Goal: Check status: Check status

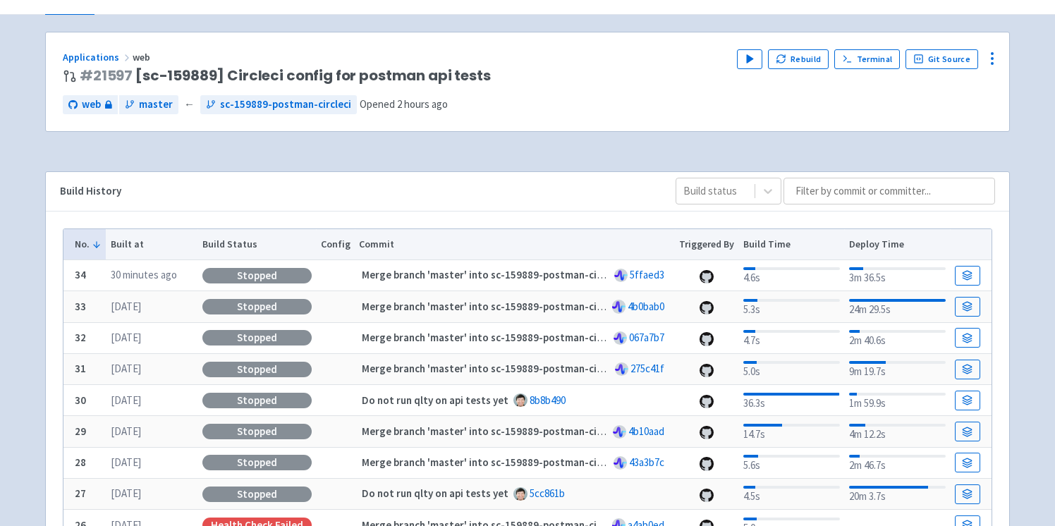
scroll to position [70, 0]
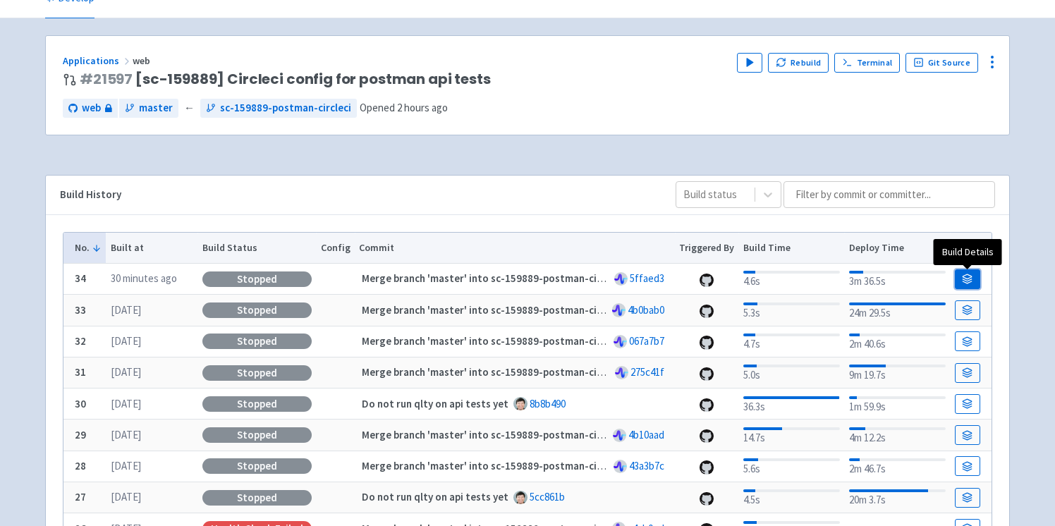
click at [966, 279] on icon at bounding box center [968, 276] width 9 height 4
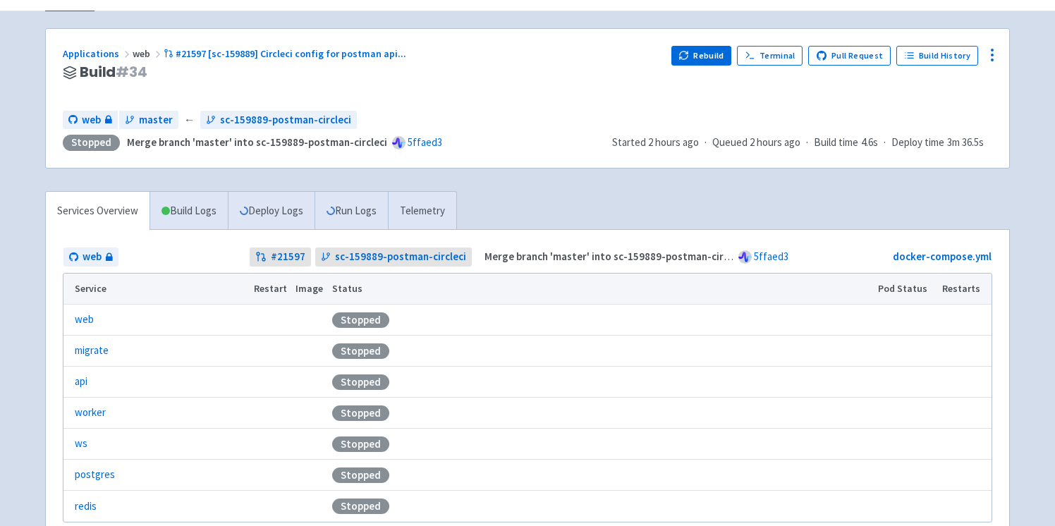
scroll to position [78, 0]
click at [183, 212] on link "Build Logs" at bounding box center [189, 209] width 78 height 39
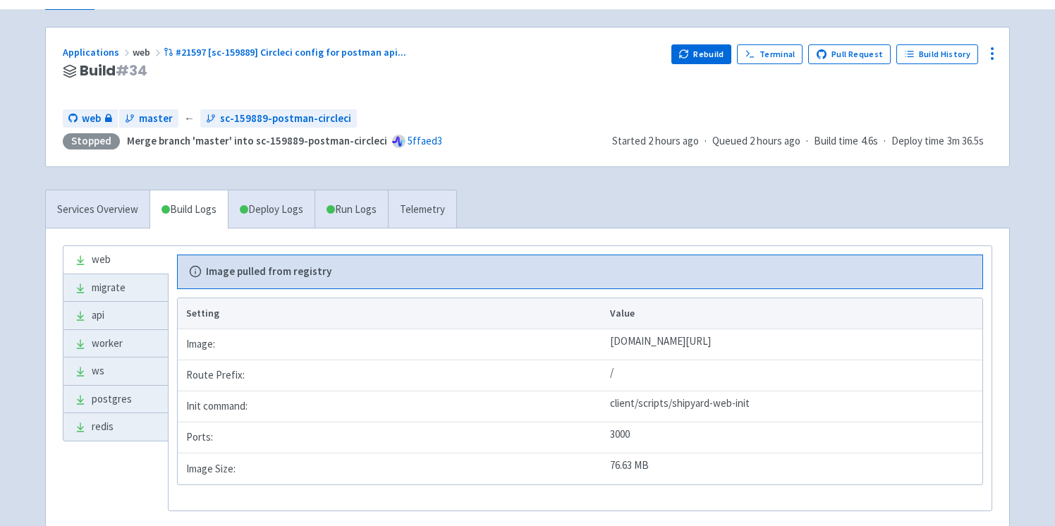
scroll to position [121, 0]
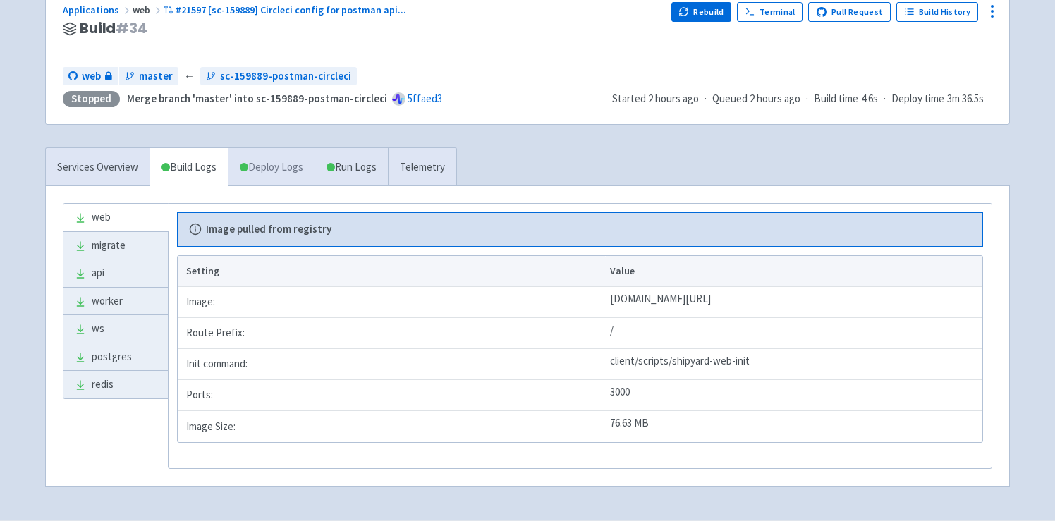
click at [274, 177] on link "Deploy Logs" at bounding box center [271, 167] width 87 height 39
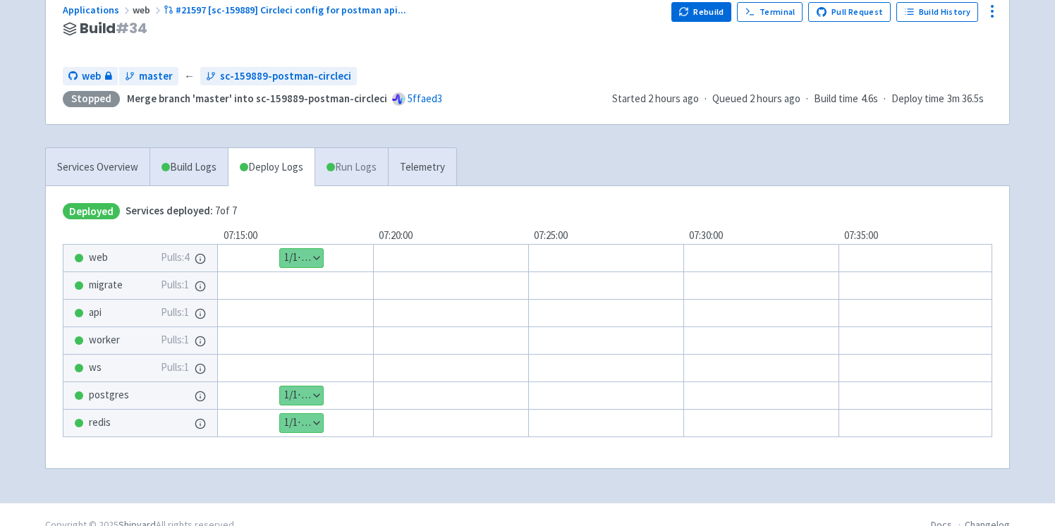
click at [354, 175] on link "Run Logs" at bounding box center [351, 167] width 73 height 39
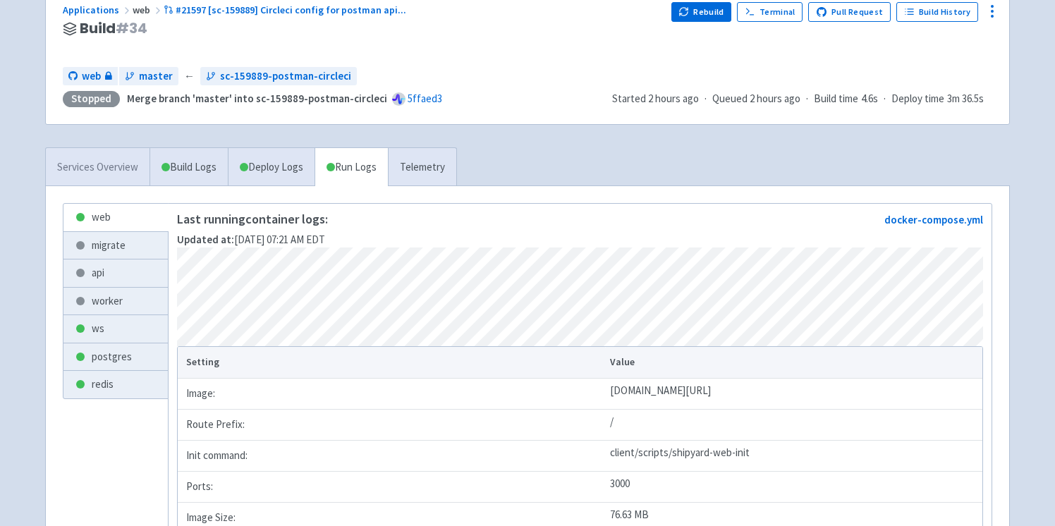
click at [105, 162] on link "Services Overview" at bounding box center [98, 167] width 104 height 39
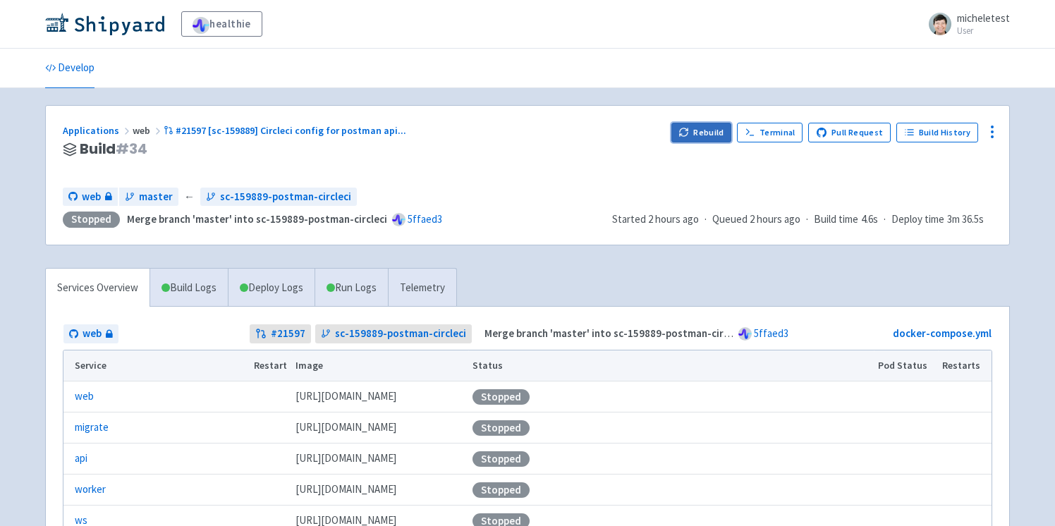
click at [714, 134] on button "Rebuild" at bounding box center [702, 133] width 61 height 20
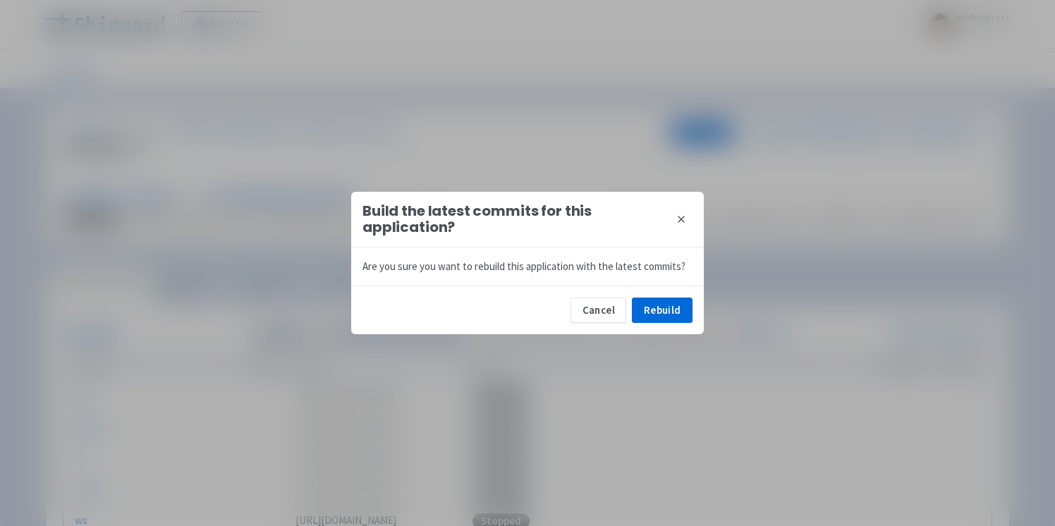
click at [680, 215] on icon at bounding box center [681, 219] width 11 height 11
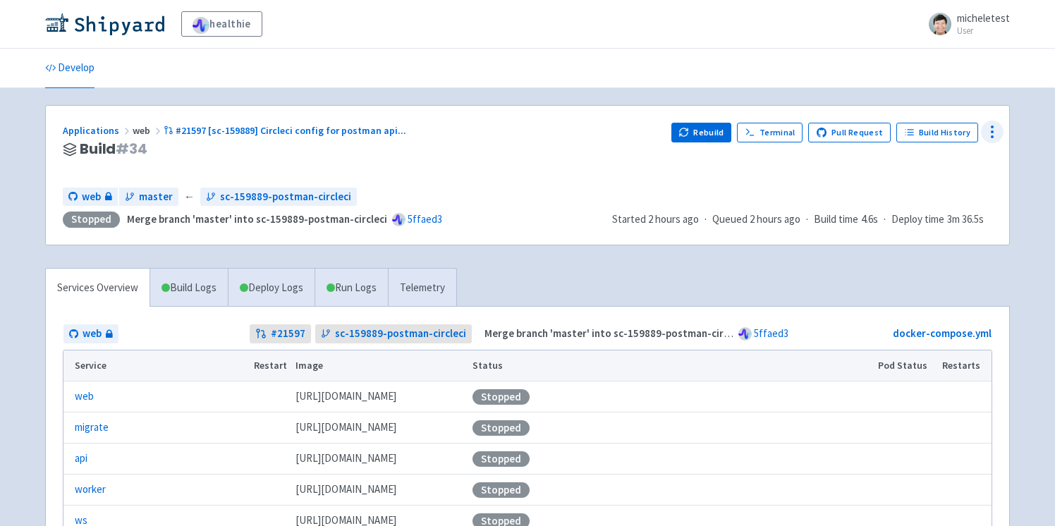
click at [997, 130] on icon at bounding box center [992, 131] width 17 height 17
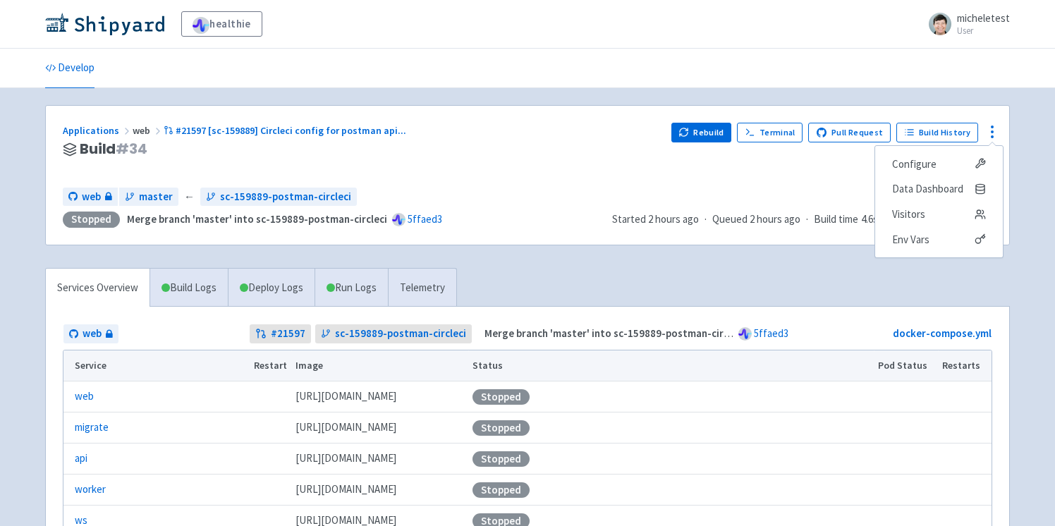
click at [467, 159] on div "Applications web #21597 [sc-159889] Circleci config for postman api ... Build #…" at bounding box center [362, 150] width 598 height 54
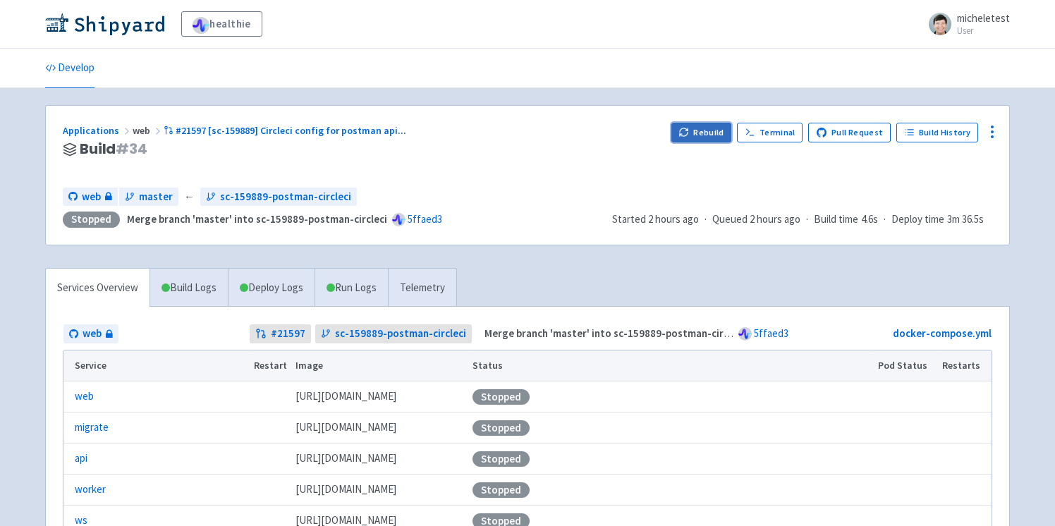
click at [708, 128] on button "Rebuild" at bounding box center [702, 133] width 61 height 20
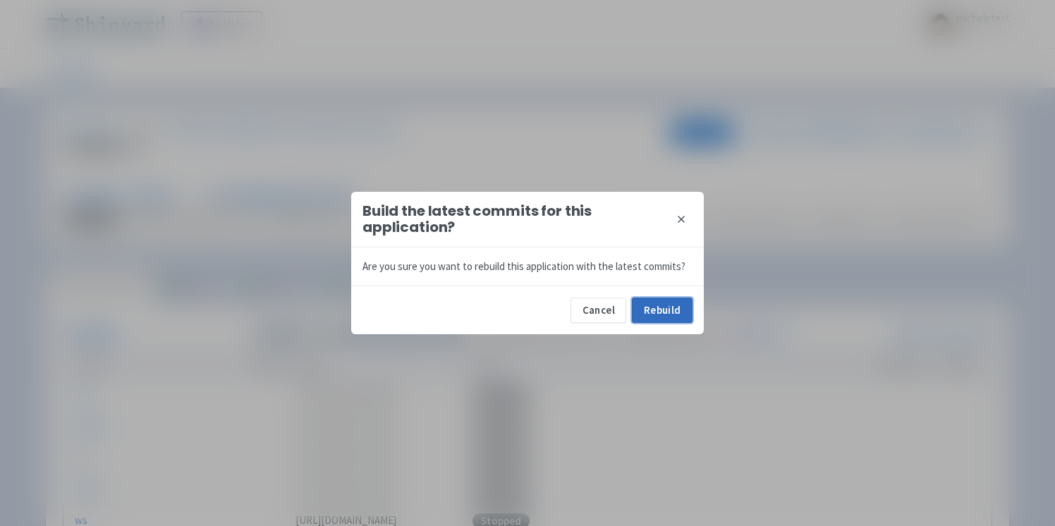
click at [661, 307] on button "Rebuild" at bounding box center [662, 310] width 61 height 25
